Goal: Task Accomplishment & Management: Manage account settings

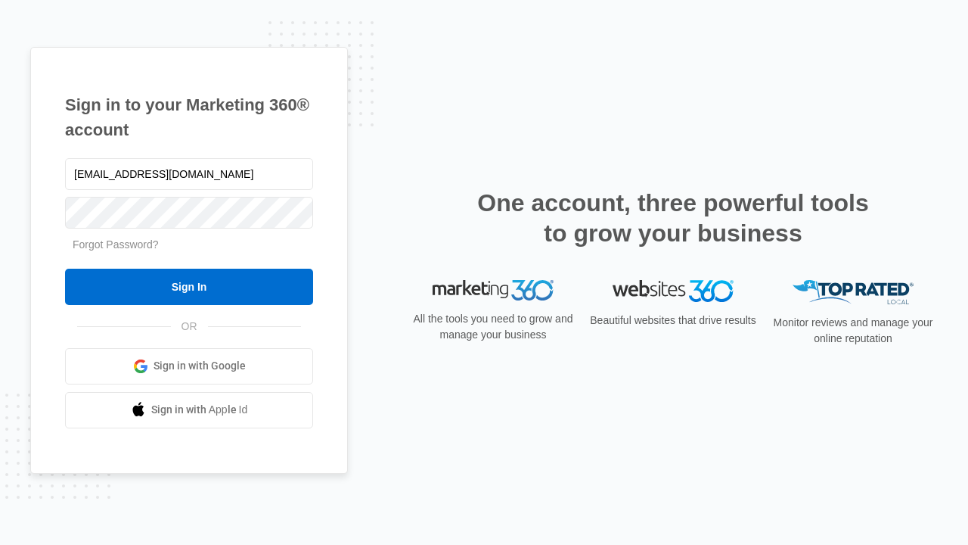
type input "dankie614@gmail.com"
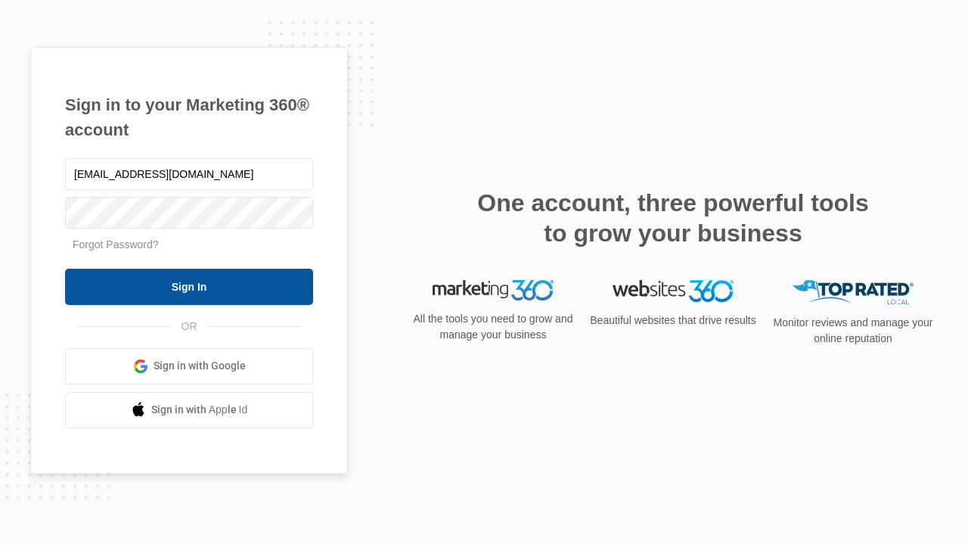
click at [189, 286] on input "Sign In" at bounding box center [189, 287] width 248 height 36
